Goal: Communication & Community: Participate in discussion

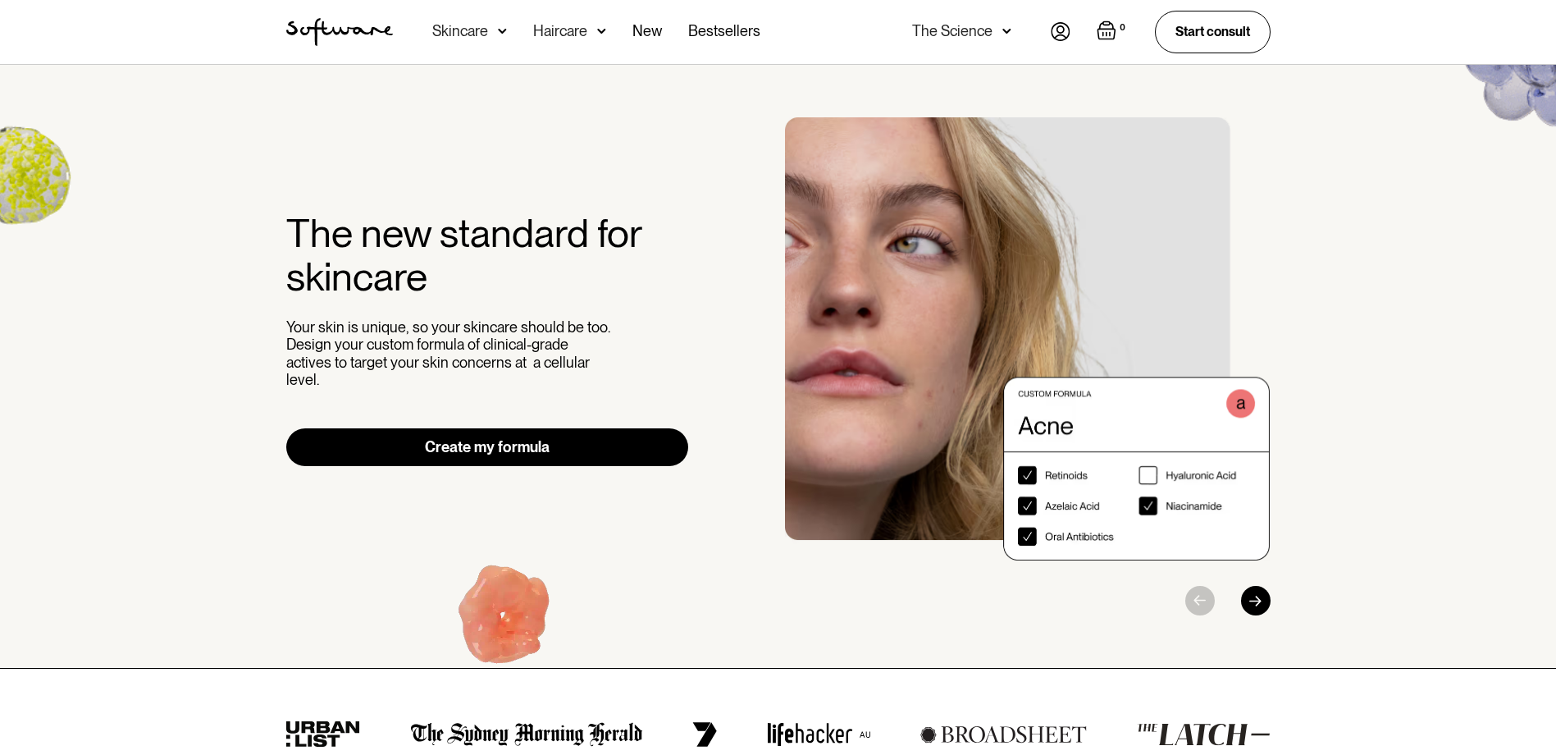
click at [1069, 32] on div "0 Your Cart ( 0 items) Free shipping on all orders above $49! You might also be…" at bounding box center [1161, 32] width 220 height 42
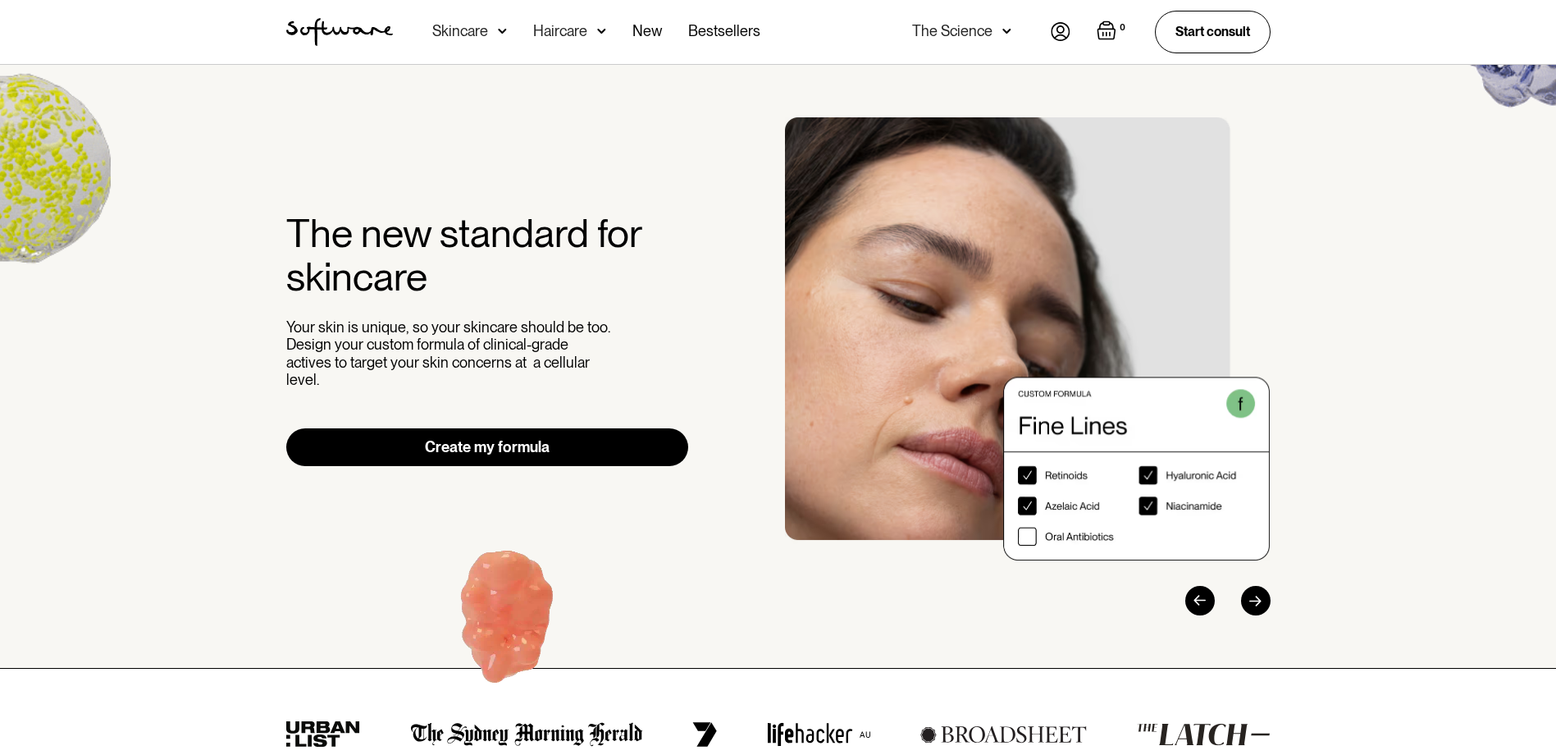
click at [1063, 33] on img at bounding box center [1061, 31] width 20 height 19
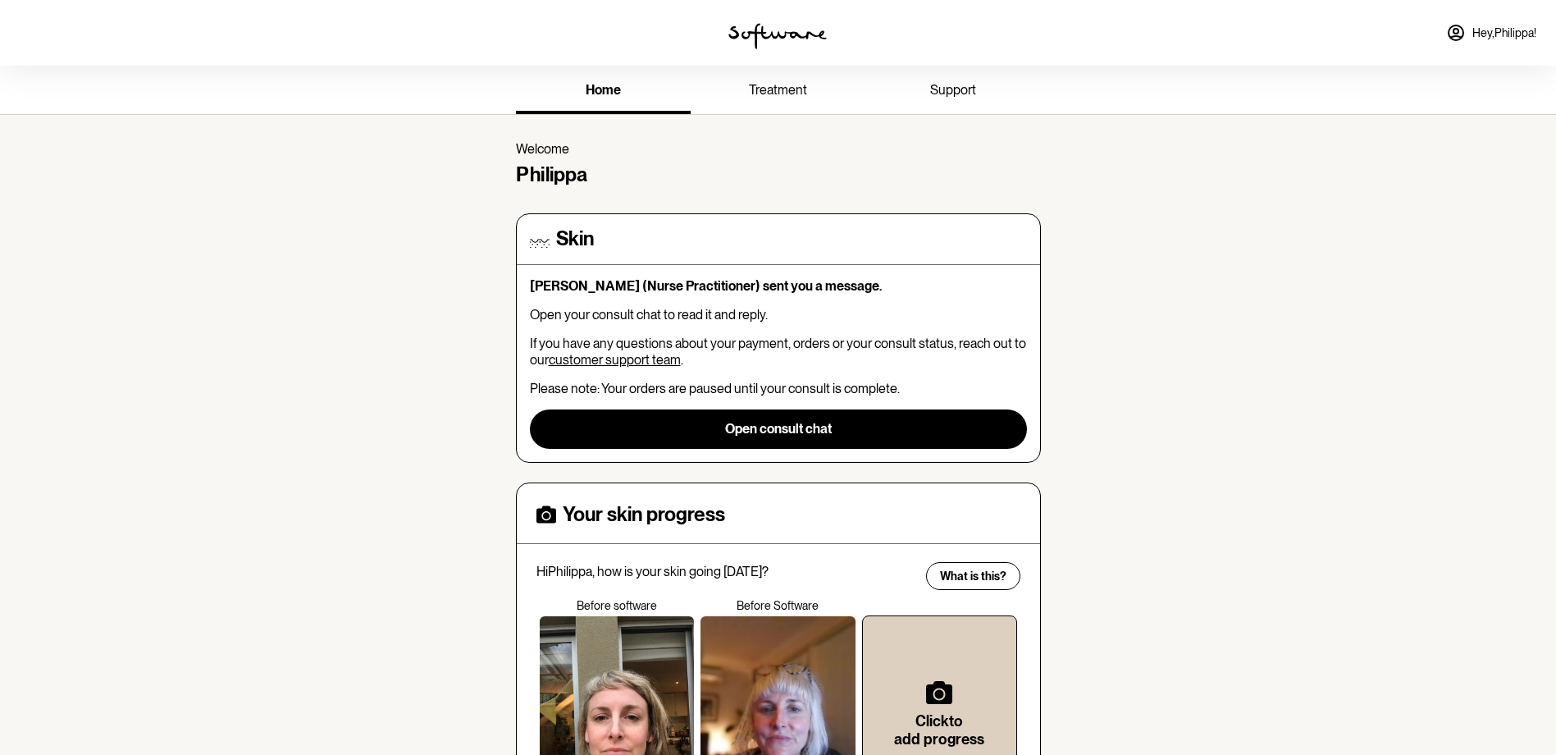
scroll to position [164, 0]
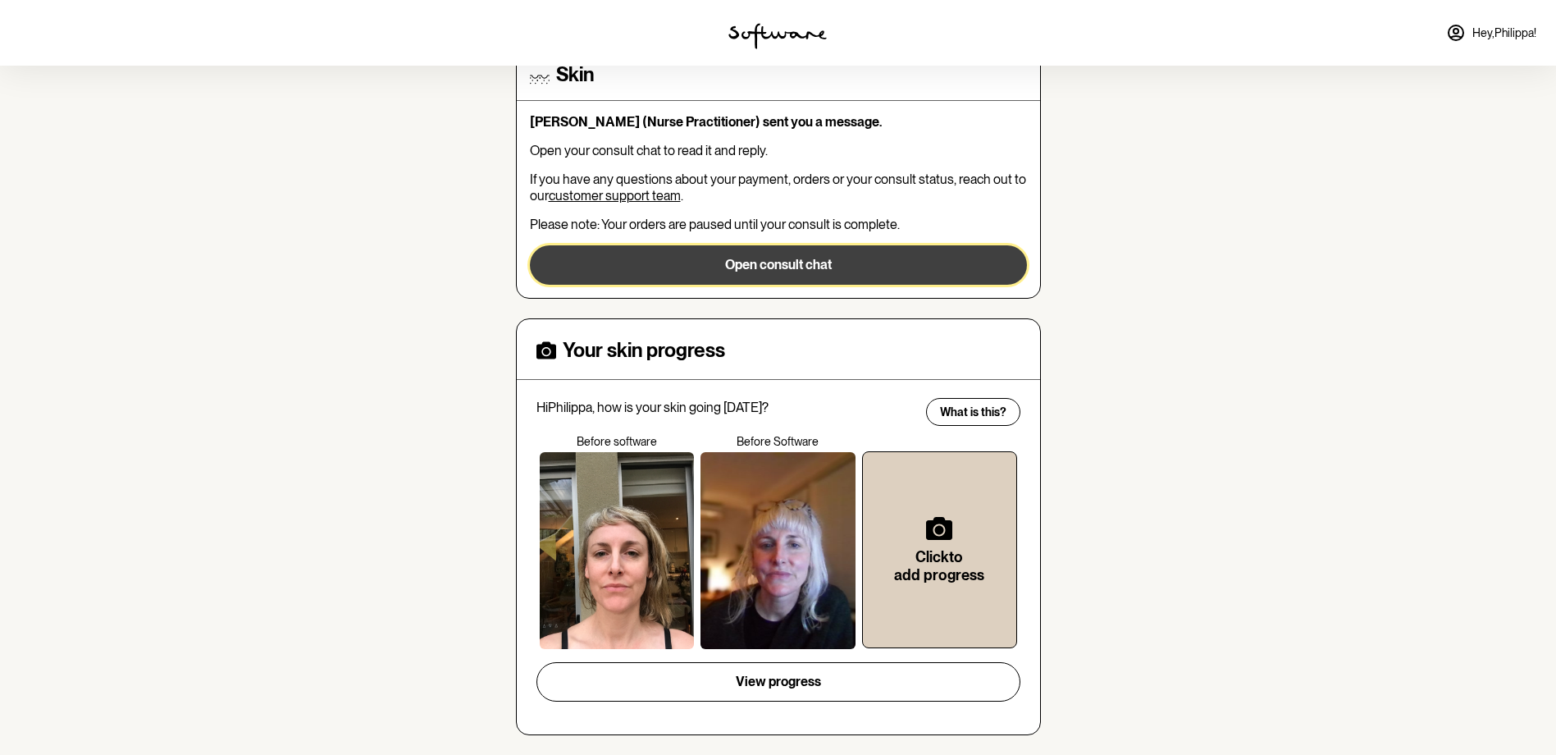
click at [784, 275] on button "Open consult chat" at bounding box center [778, 264] width 497 height 39
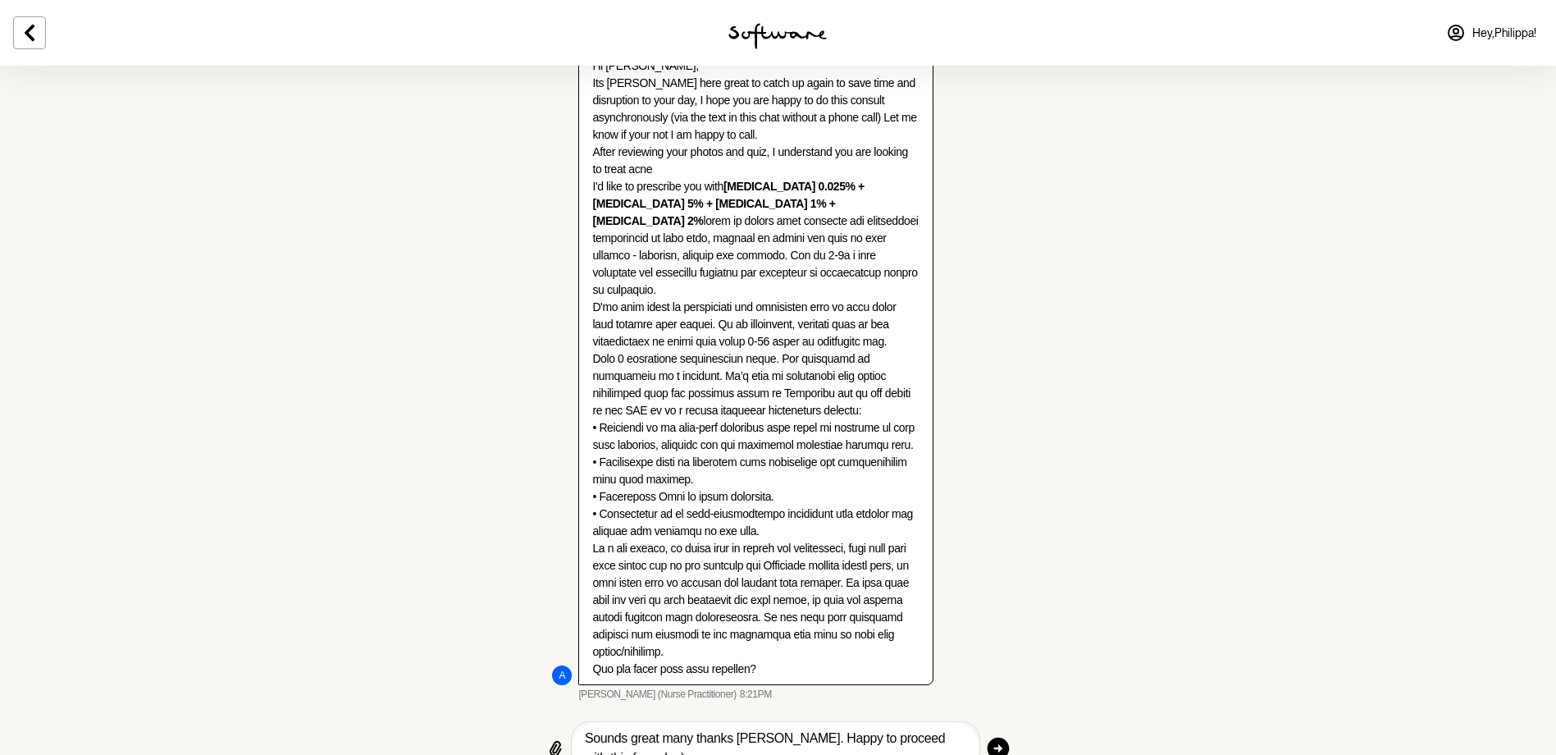
scroll to position [2038, 0]
type textarea "Sounds great many thanks [PERSON_NAME]. Happy to proceed with this formula :)"
click at [1003, 735] on icon "button" at bounding box center [999, 746] width 22 height 22
